Goal: Information Seeking & Learning: Check status

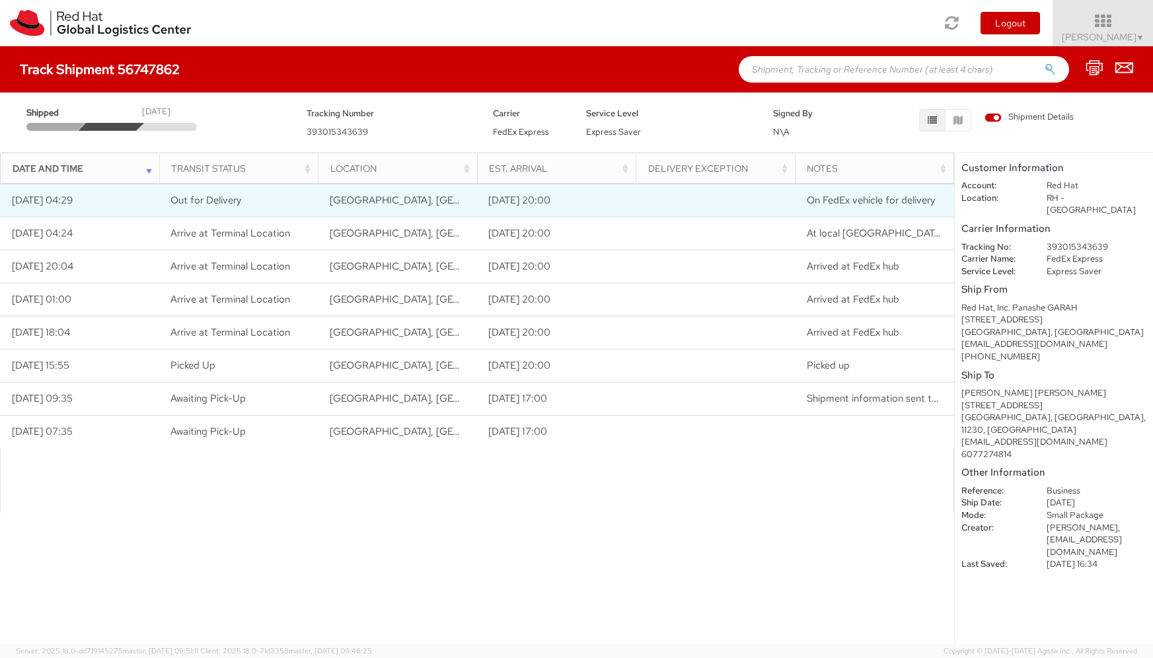
drag, startPoint x: 179, startPoint y: 188, endPoint x: 172, endPoint y: 191, distance: 7.7
click at [172, 191] on td "Out for Delivery" at bounding box center [238, 200] width 159 height 33
drag, startPoint x: 176, startPoint y: 196, endPoint x: 616, endPoint y: 212, distance: 441.0
click at [618, 212] on tr "[DATE] 04:29 Out for Delivery [GEOGRAPHIC_DATA], [GEOGRAPHIC_DATA], [GEOGRAPHIC…" at bounding box center [477, 200] width 954 height 33
click at [612, 204] on td "[DATE] 20:00" at bounding box center [556, 200] width 159 height 33
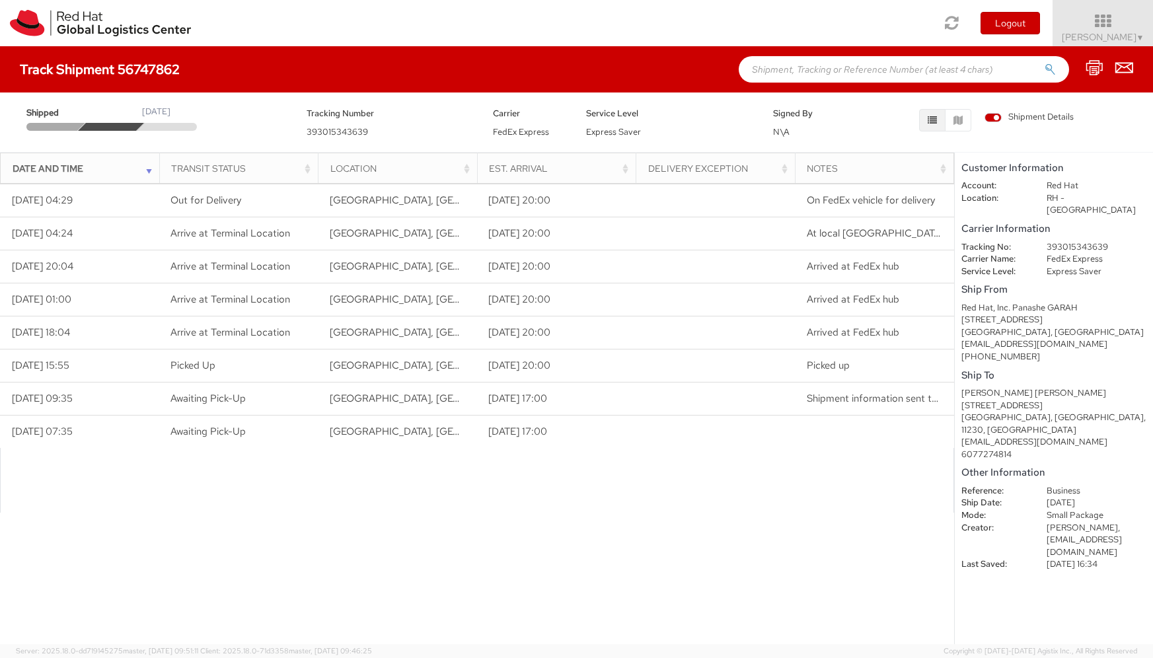
click at [542, 605] on div "Loading tracking information. Please, wait... Date and Time Transit Status Loca…" at bounding box center [477, 413] width 954 height 460
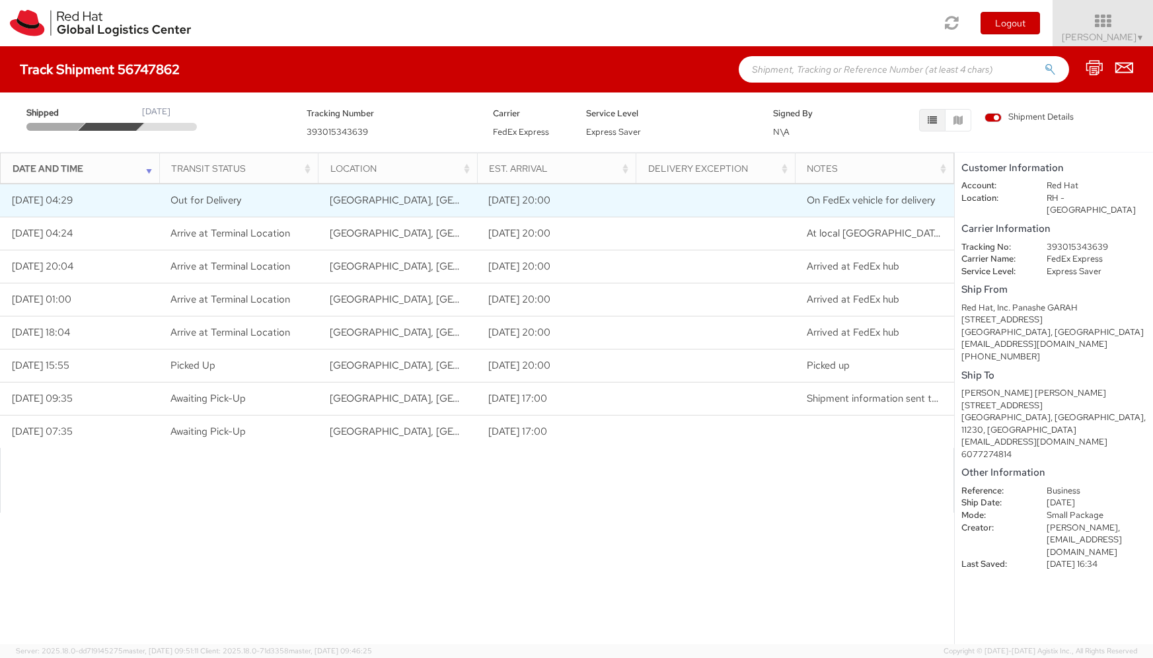
drag, startPoint x: 163, startPoint y: 209, endPoint x: 131, endPoint y: 206, distance: 31.2
click at [131, 206] on tr "[DATE] 04:29 Out for Delivery [GEOGRAPHIC_DATA], [GEOGRAPHIC_DATA], [GEOGRAPHIC…" at bounding box center [477, 200] width 954 height 33
click at [235, 197] on span "Out for Delivery" at bounding box center [205, 200] width 71 height 13
